Goal: Task Accomplishment & Management: Use online tool/utility

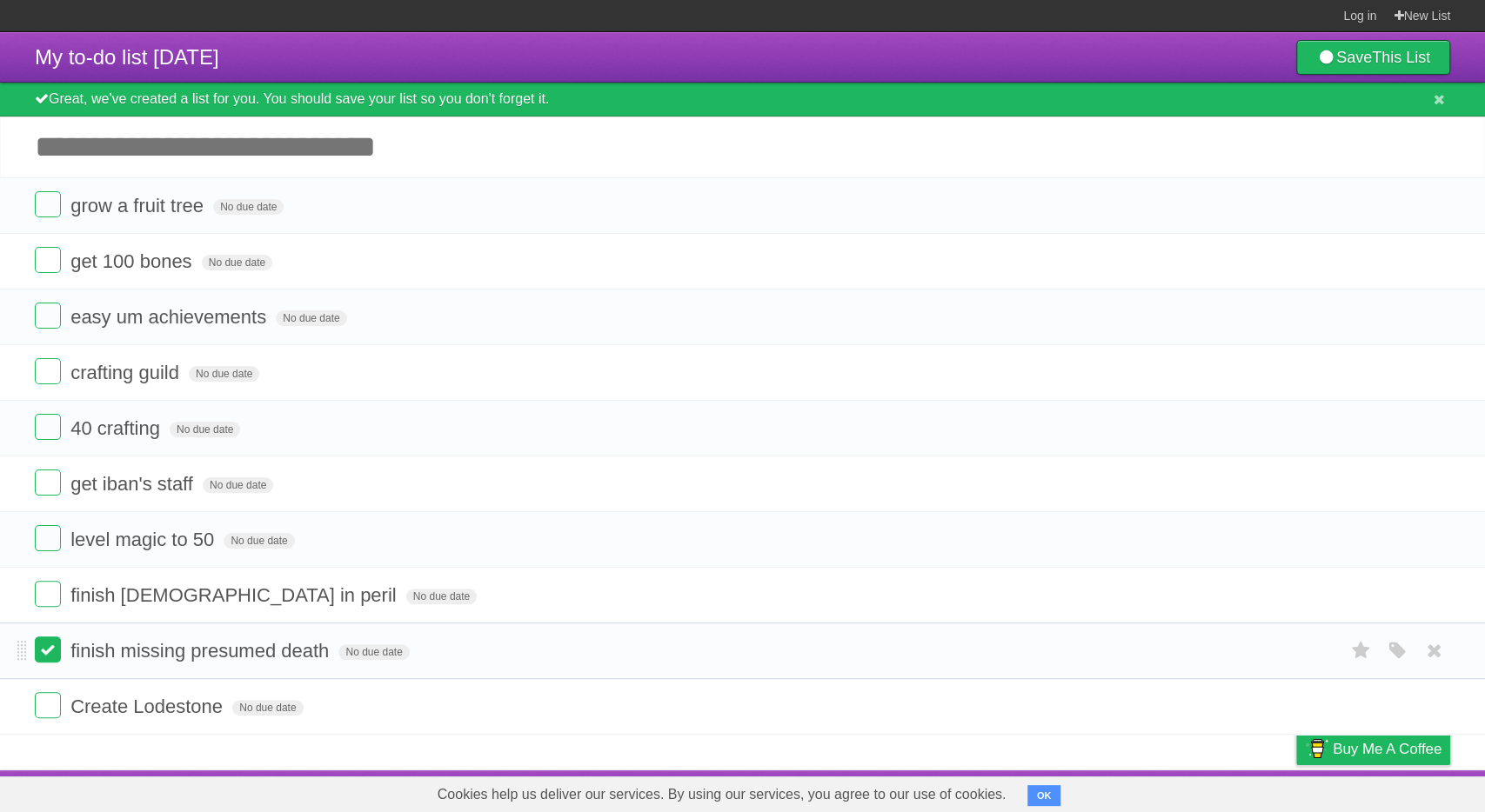
click at [60, 653] on label at bounding box center [48, 649] width 27 height 27
click at [64, 648] on form "finish missing presumed death No due date White Red Blue Green Purple Orange" at bounding box center [742, 650] width 1415 height 28
click at [58, 649] on label at bounding box center [48, 649] width 27 height 27
click at [55, 716] on form "finish missing presumed death No due date White Red Blue Green Purple Orange" at bounding box center [742, 706] width 1415 height 28
click at [1425, 705] on icon at bounding box center [1435, 706] width 25 height 28
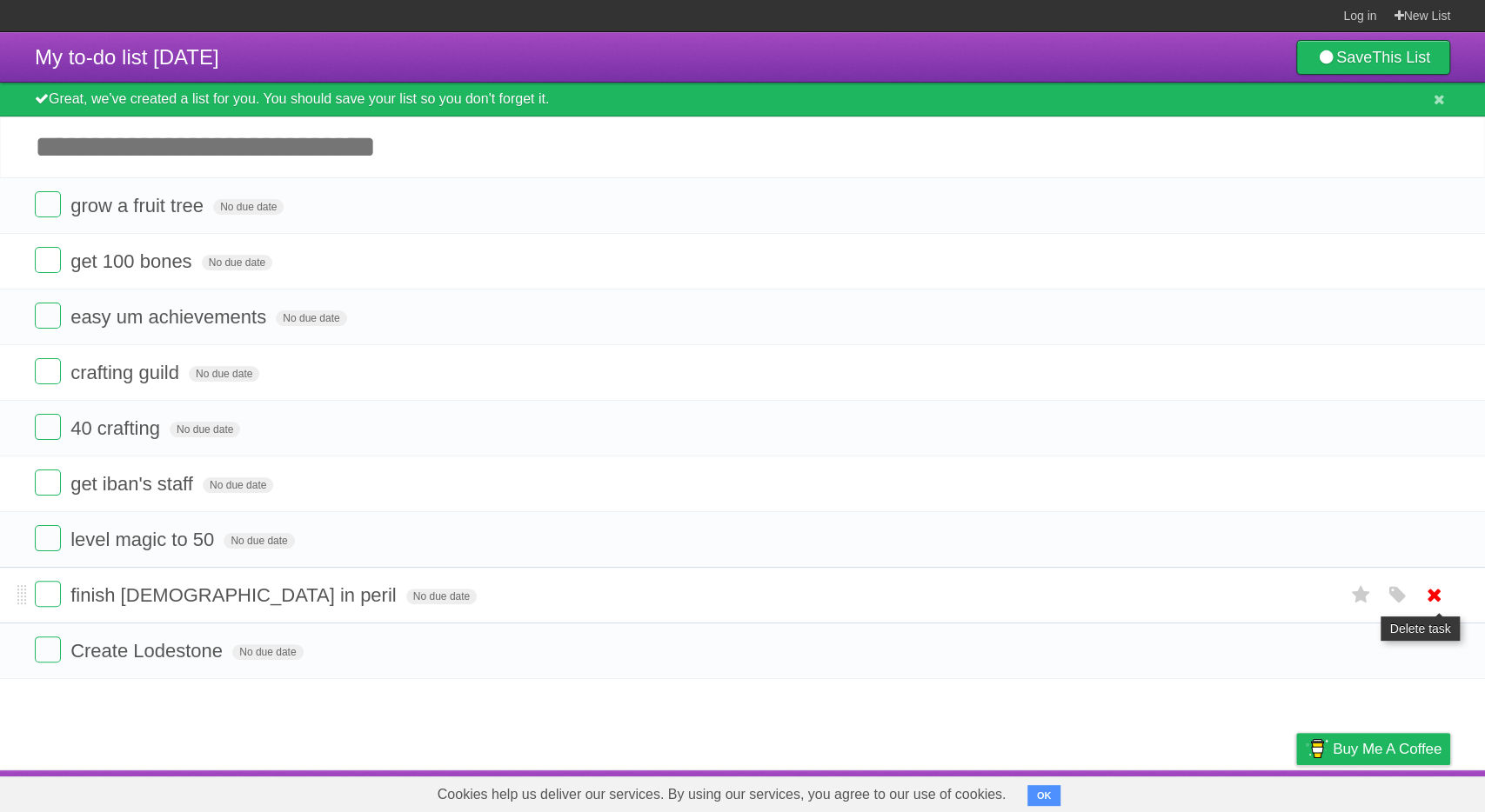
click at [1433, 598] on icon at bounding box center [1435, 595] width 25 height 28
click at [1430, 540] on icon at bounding box center [1435, 539] width 25 height 28
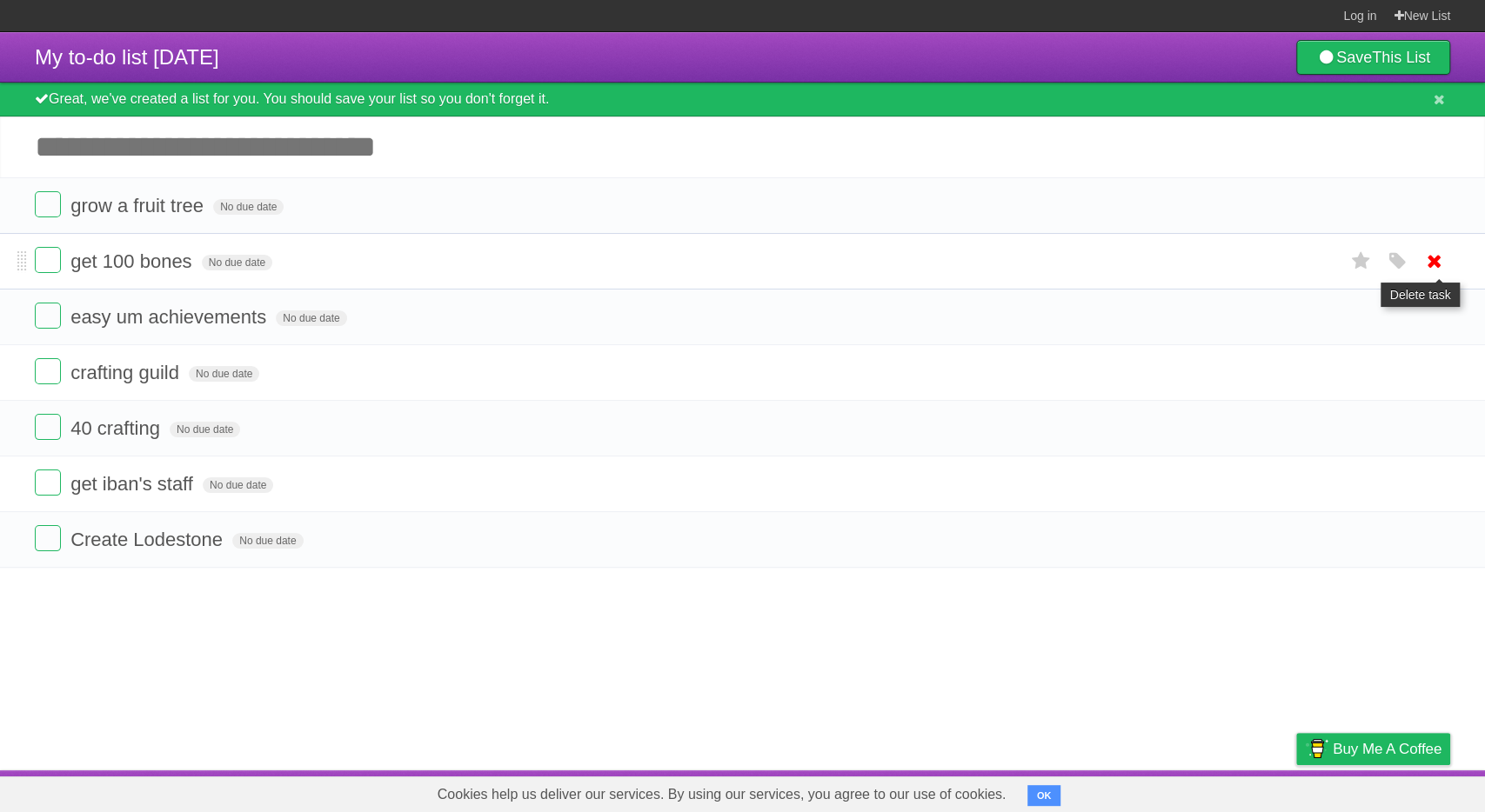
click at [1429, 254] on icon at bounding box center [1435, 261] width 25 height 28
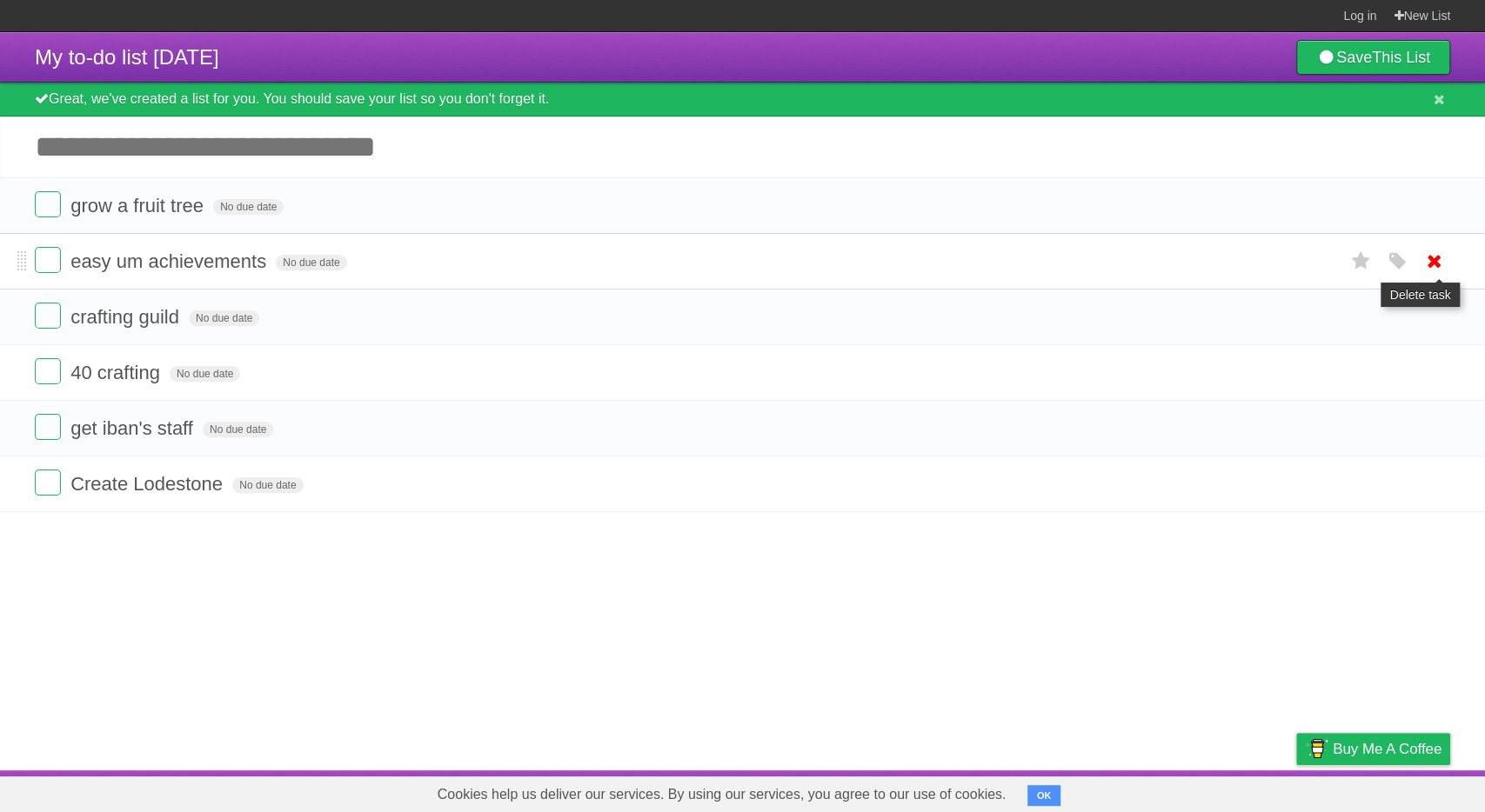
click at [1443, 265] on icon at bounding box center [1435, 261] width 25 height 28
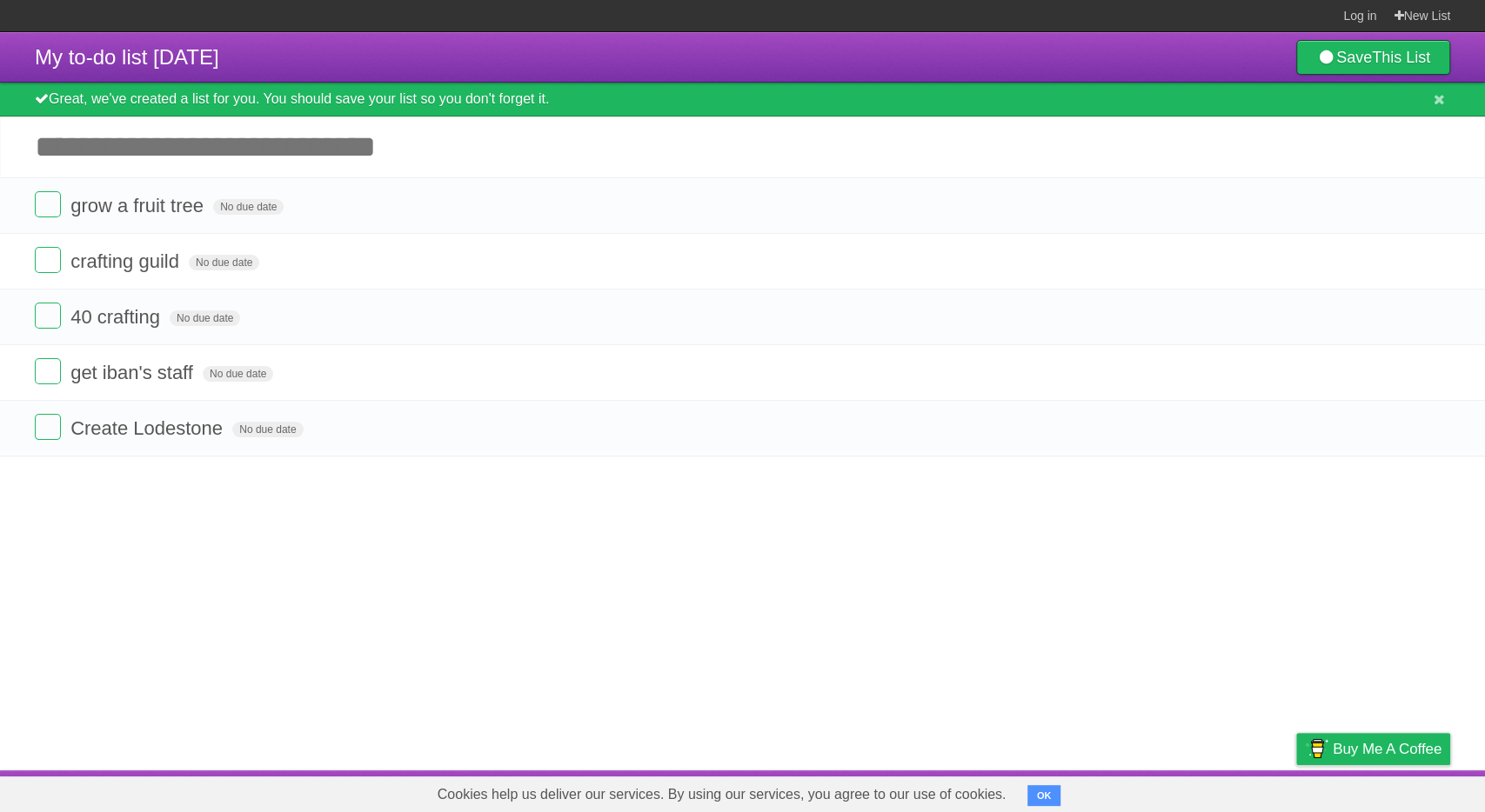
click at [1473, 599] on article "My to-do list 09/16/2025 Save This List Great, we've created a list for you. Yo…" at bounding box center [742, 400] width 1485 height 738
click at [1441, 378] on icon at bounding box center [1435, 372] width 25 height 28
click at [1435, 369] on icon at bounding box center [1435, 372] width 25 height 28
click at [1434, 373] on icon at bounding box center [1435, 372] width 25 height 28
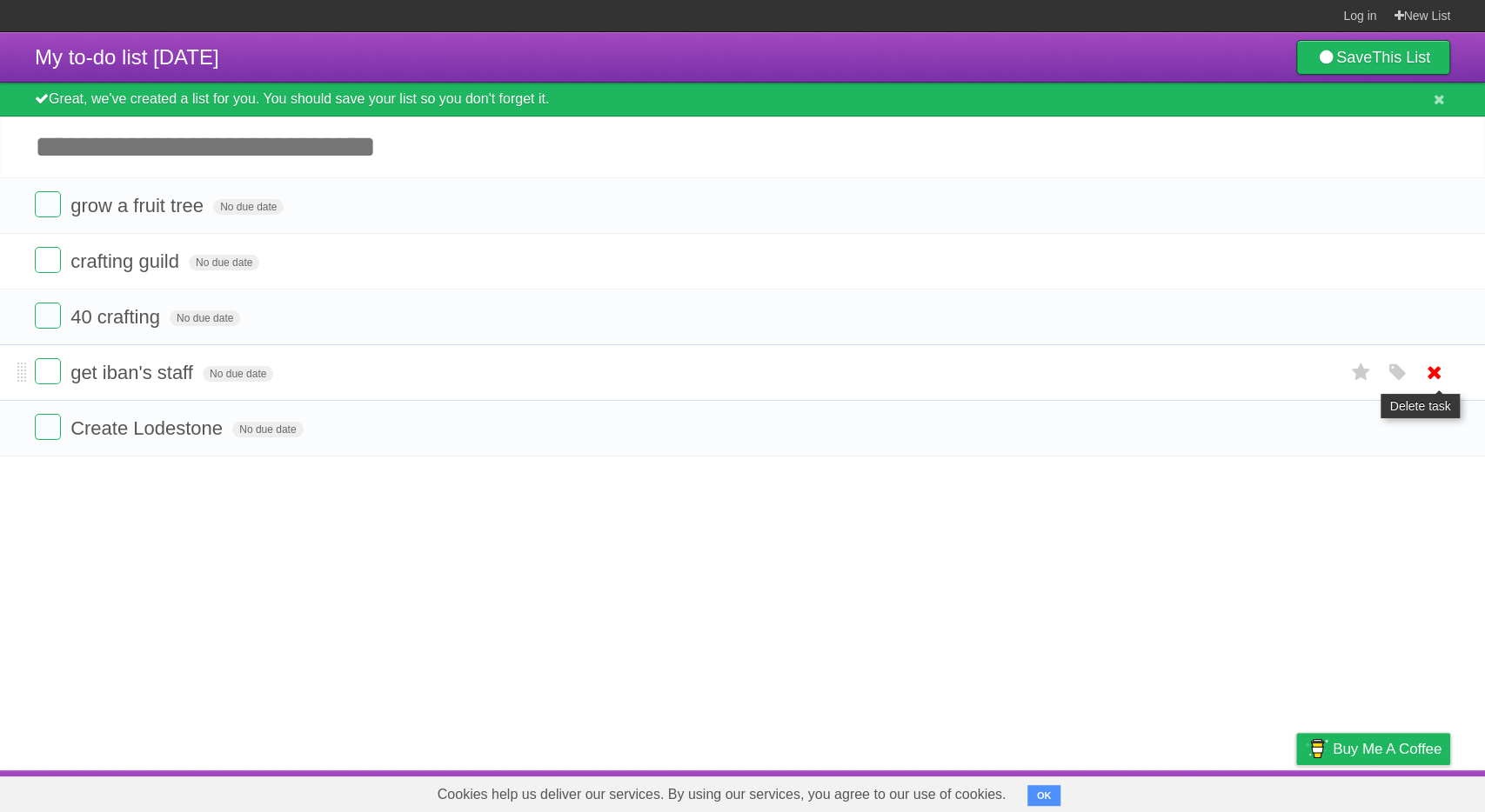
click at [1434, 373] on icon at bounding box center [1435, 372] width 25 height 28
click at [1431, 371] on icon at bounding box center [1435, 372] width 25 height 28
click at [1415, 15] on link "New List" at bounding box center [1421, 15] width 57 height 31
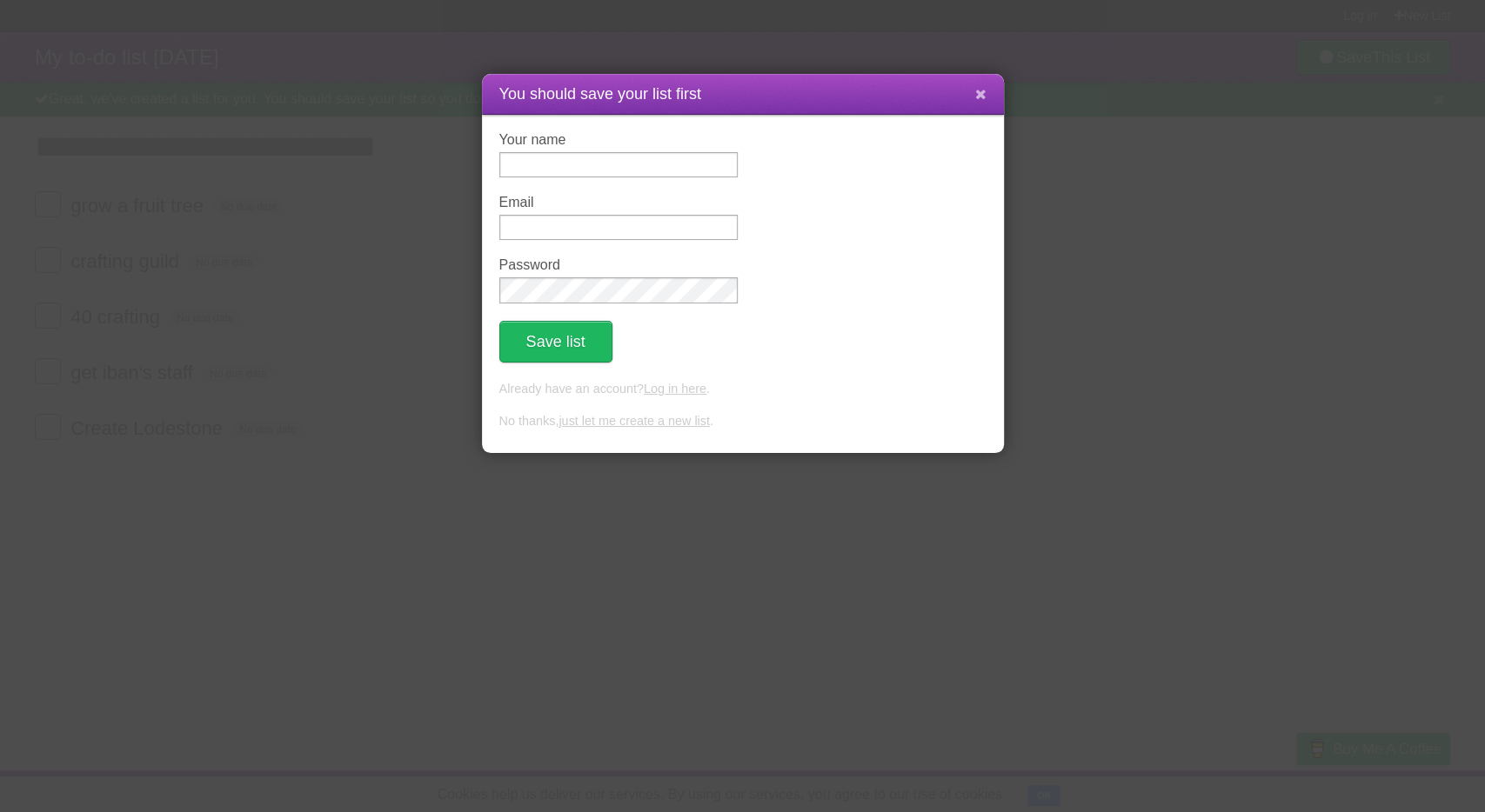
click at [977, 93] on icon at bounding box center [980, 94] width 11 height 15
